Goal: Task Accomplishment & Management: Manage account settings

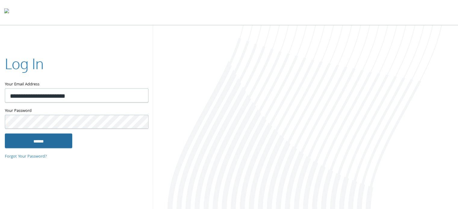
click at [36, 138] on input "******" at bounding box center [38, 141] width 67 height 14
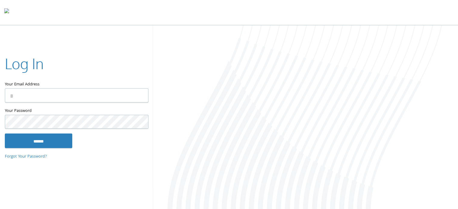
type input "**********"
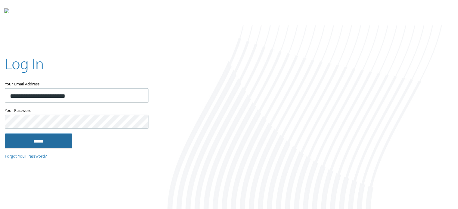
click at [39, 141] on input "******" at bounding box center [38, 141] width 67 height 14
